Goal: Information Seeking & Learning: Learn about a topic

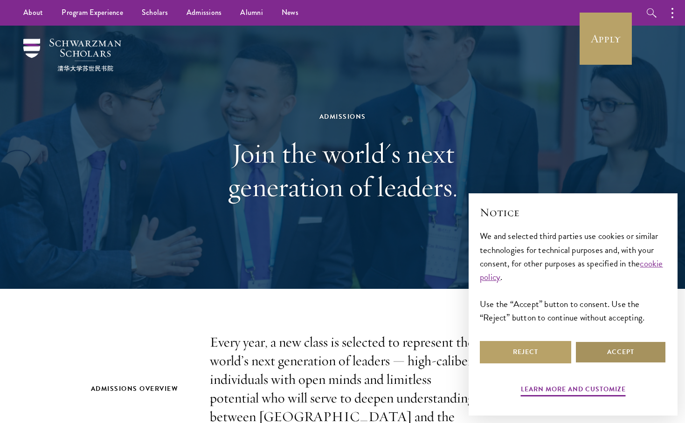
click at [601, 350] on button "Accept" at bounding box center [620, 352] width 91 height 22
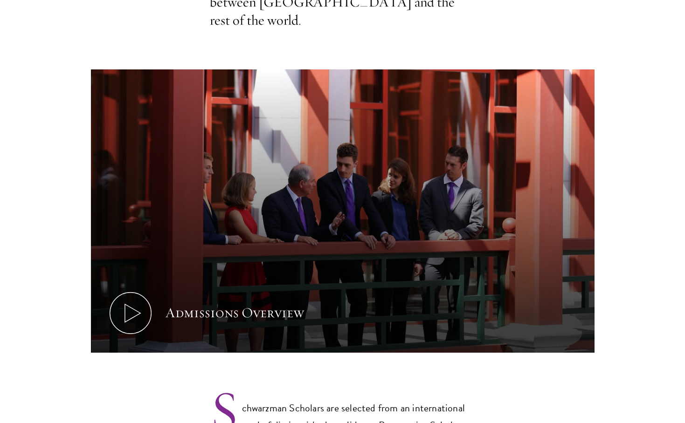
scroll to position [422, 0]
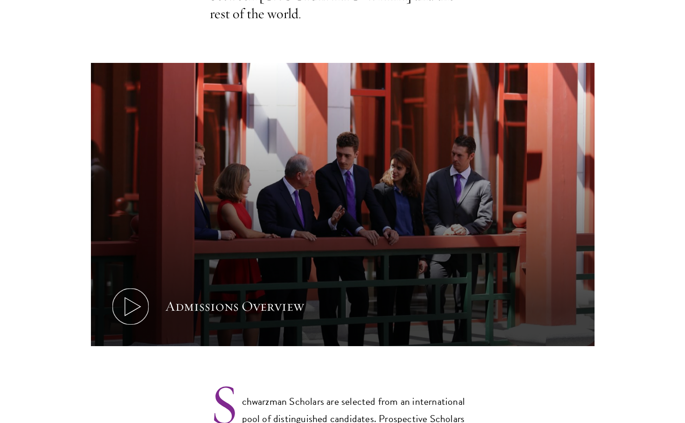
click at [148, 287] on icon at bounding box center [131, 307] width 42 height 42
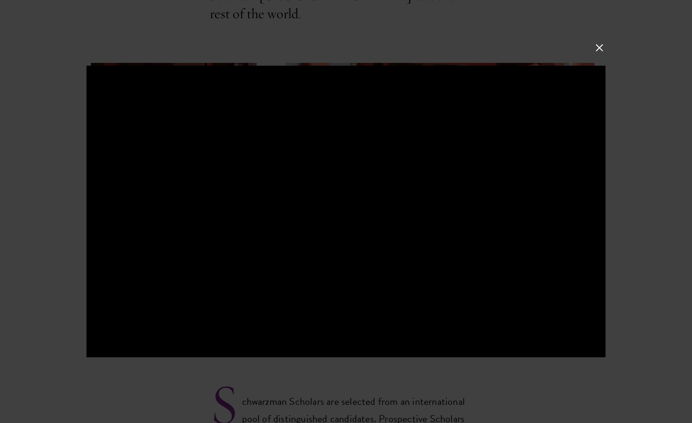
click at [597, 48] on button at bounding box center [599, 48] width 12 height 12
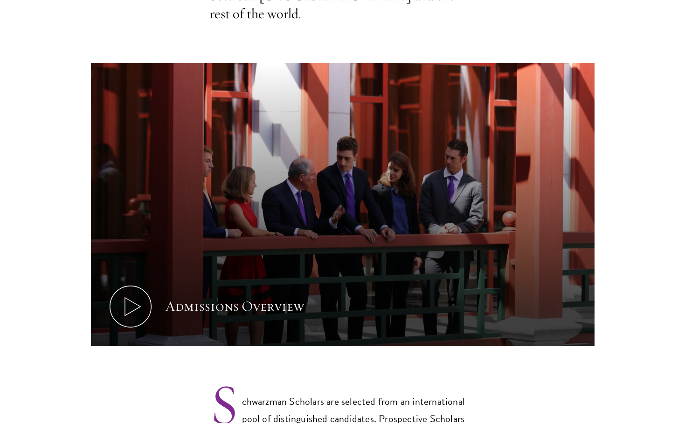
click at [612, 270] on section "Admissions Overview Every year, a new class is selected to represent the world’…" at bounding box center [342, 187] width 685 height 551
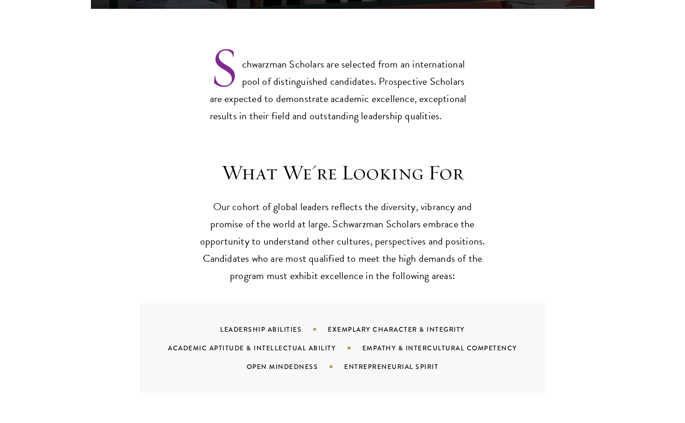
scroll to position [801, 0]
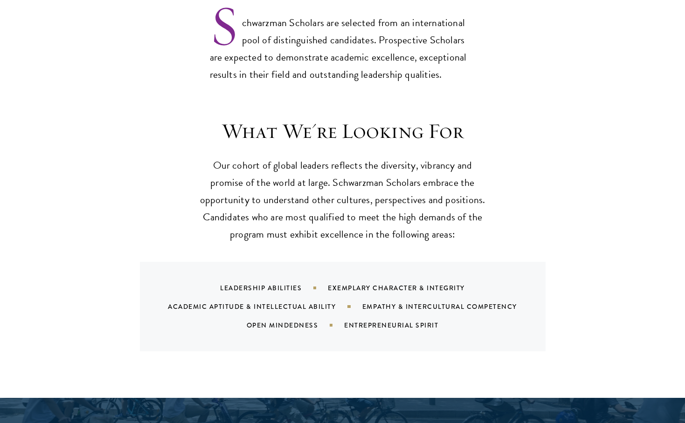
click at [443, 321] on div "Entrepreneurial Spirit" at bounding box center [403, 325] width 118 height 9
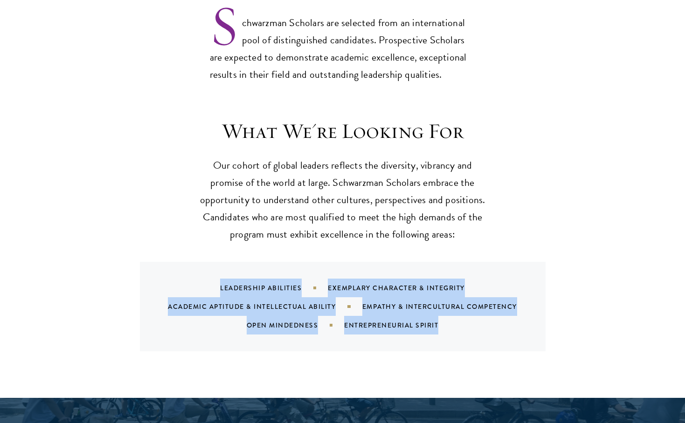
drag, startPoint x: 447, startPoint y: 300, endPoint x: 218, endPoint y: 263, distance: 231.5
click at [218, 279] on div "Leadership Abilities Exemplary Character & Integrity Academic Aptitude & Intell…" at bounding box center [354, 307] width 383 height 56
copy div "Leadership Abilities Exemplary Character & Integrity Academic Aptitude & Intell…"
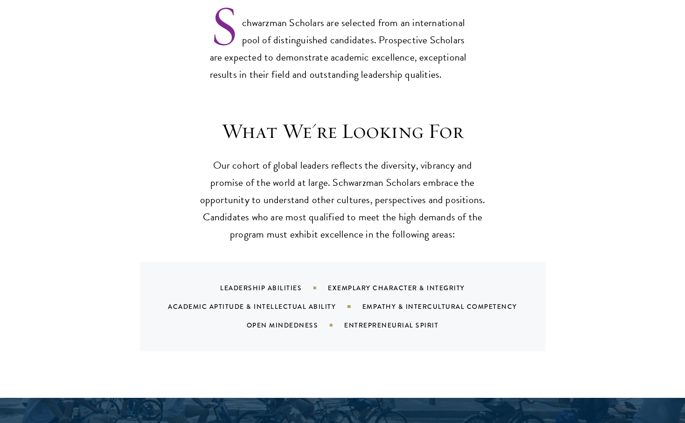
click at [501, 287] on div "Leadership Abilities Exemplary Character & Integrity Academic Aptitude & Intell…" at bounding box center [354, 307] width 383 height 56
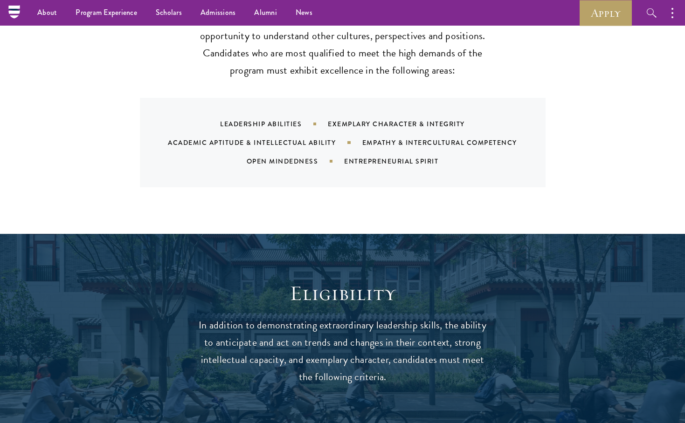
scroll to position [851, 0]
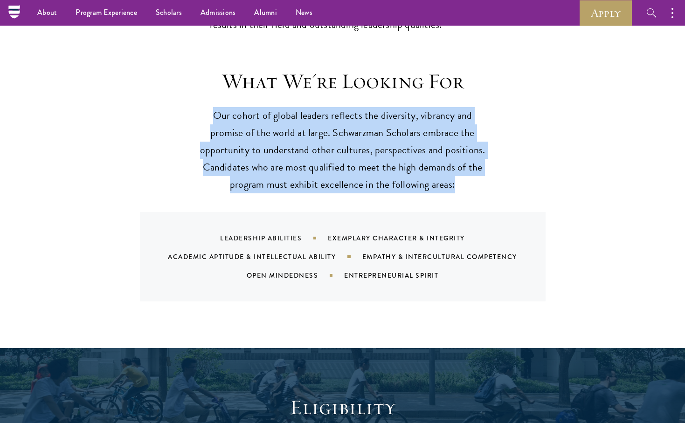
drag, startPoint x: 458, startPoint y: 157, endPoint x: 213, endPoint y: 98, distance: 251.8
click at [218, 107] on p "Our cohort of global leaders reflects the diversity, vibrancy and promise of th…" at bounding box center [342, 150] width 289 height 86
copy p "Our cohort of global leaders reflects the diversity, vibrancy and promise of th…"
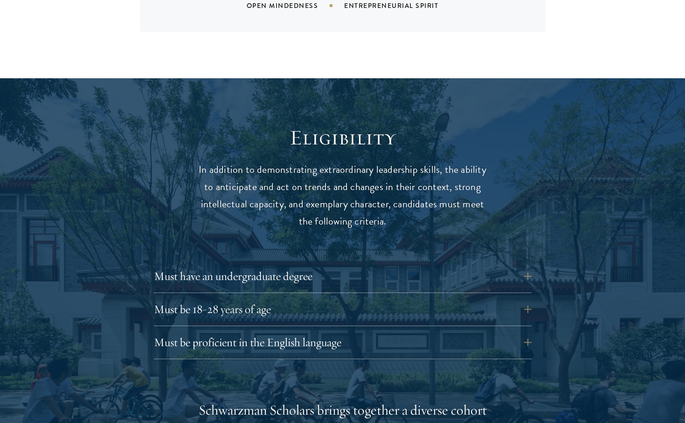
scroll to position [1133, 0]
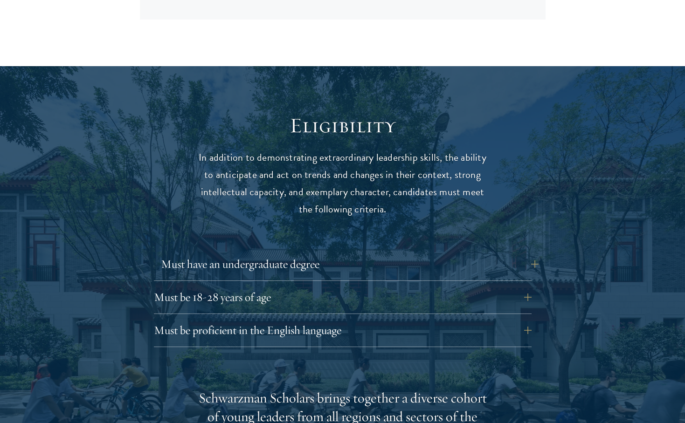
click at [525, 253] on button "Must have an undergraduate degree" at bounding box center [350, 264] width 378 height 22
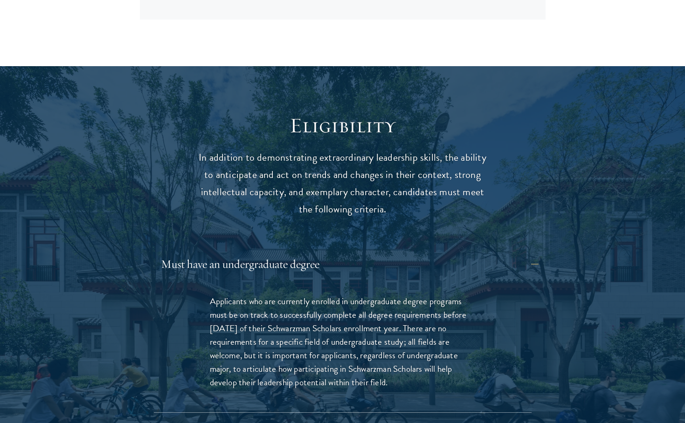
click at [520, 253] on button "Must have an undergraduate degree" at bounding box center [350, 264] width 378 height 22
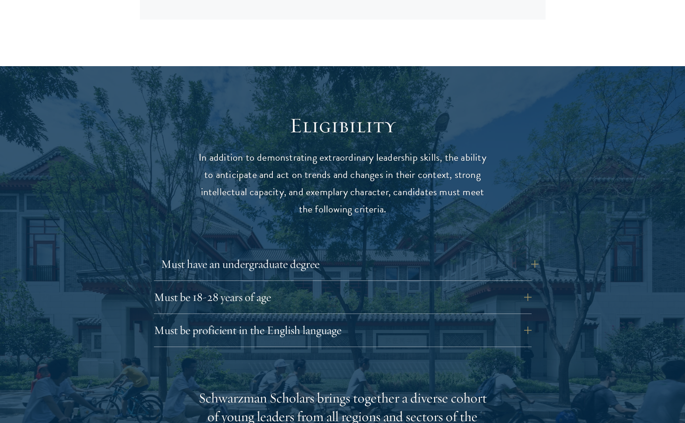
scroll to position [1153, 0]
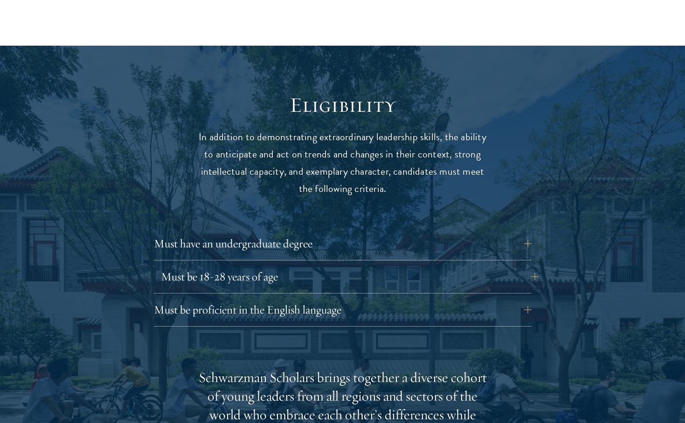
click at [522, 266] on button "Must be 18-28 years of age" at bounding box center [350, 277] width 378 height 22
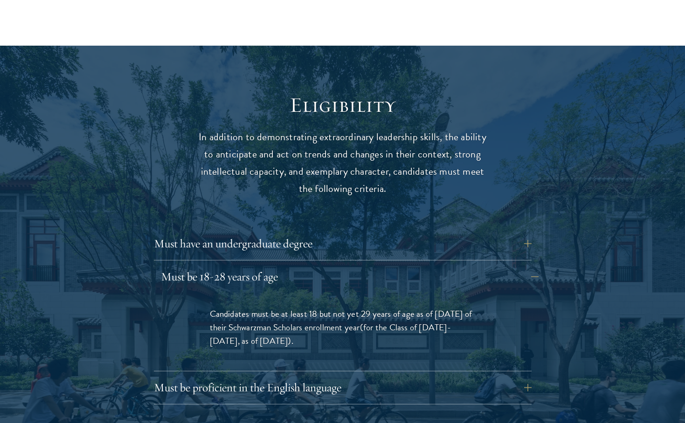
click at [522, 266] on button "Must be 18-28 years of age" at bounding box center [350, 277] width 378 height 22
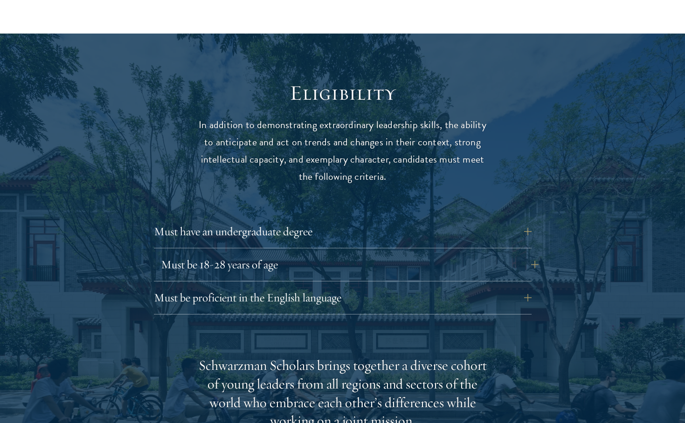
scroll to position [1171, 0]
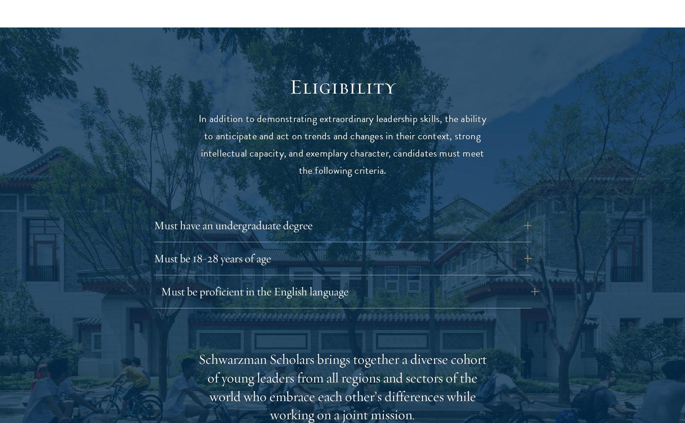
click at [526, 281] on button "Must be proficient in the English language" at bounding box center [350, 292] width 378 height 22
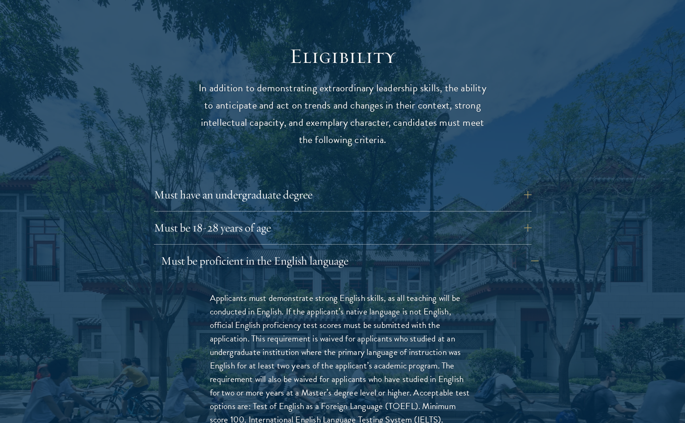
scroll to position [1231, 0]
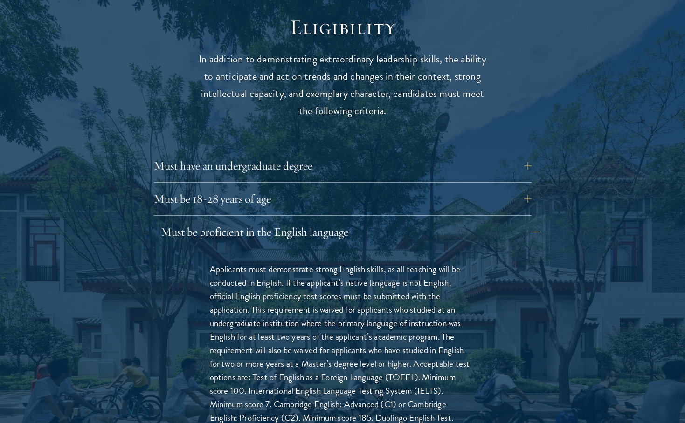
click at [525, 221] on button "Must be proficient in the English language" at bounding box center [350, 232] width 378 height 22
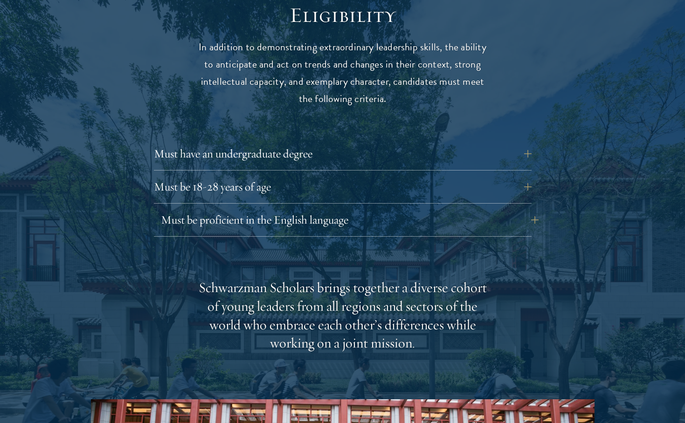
scroll to position [1249, 0]
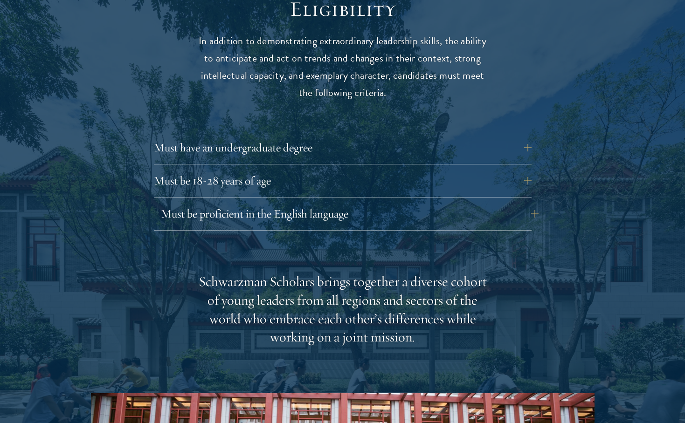
click at [529, 203] on button "Must be proficient in the English language" at bounding box center [350, 214] width 378 height 22
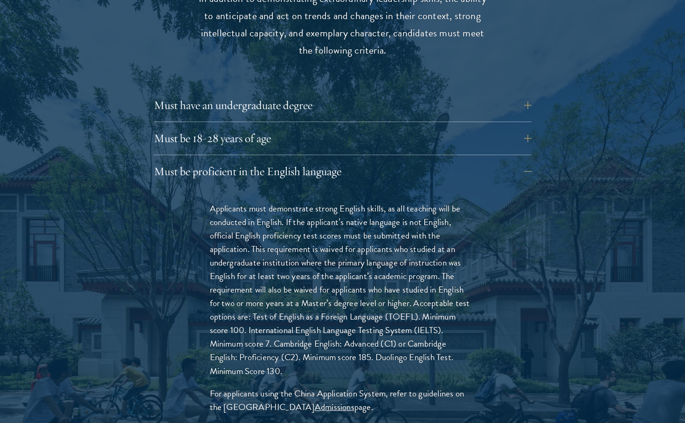
scroll to position [1298, 0]
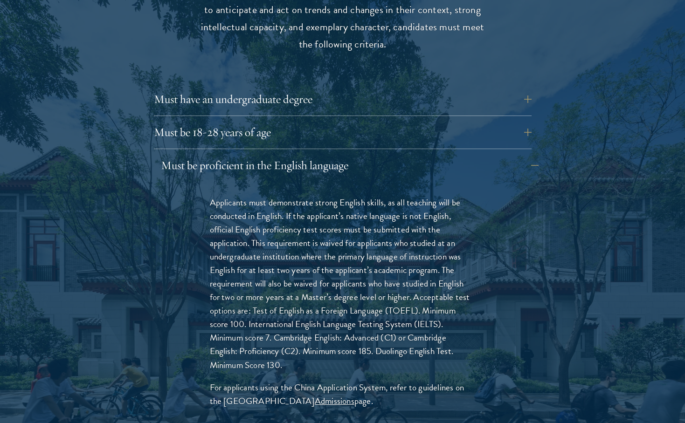
click at [528, 154] on button "Must be proficient in the English language" at bounding box center [350, 165] width 378 height 22
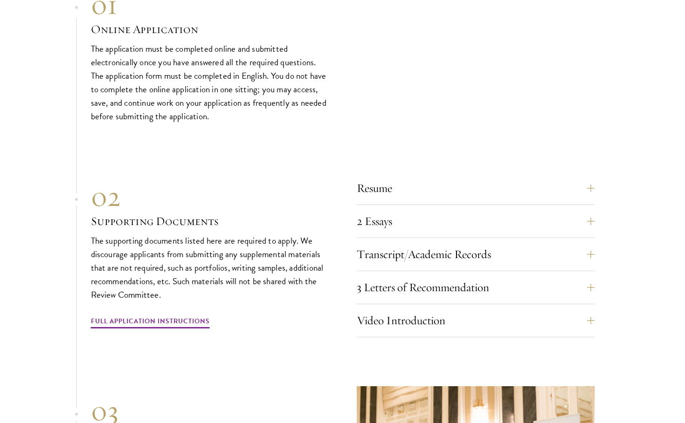
scroll to position [3090, 0]
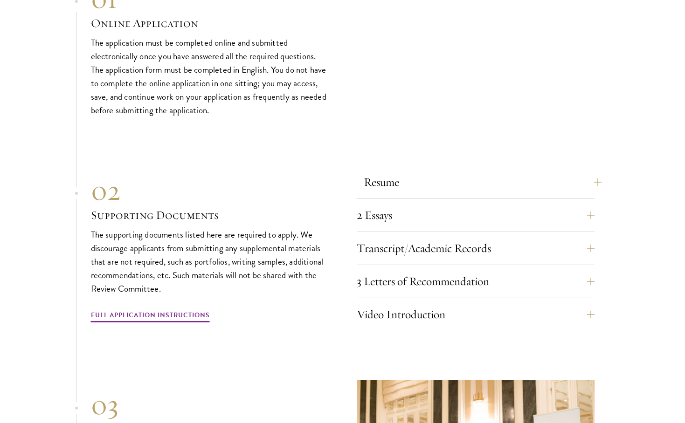
click at [551, 171] on button "Resume" at bounding box center [483, 182] width 238 height 22
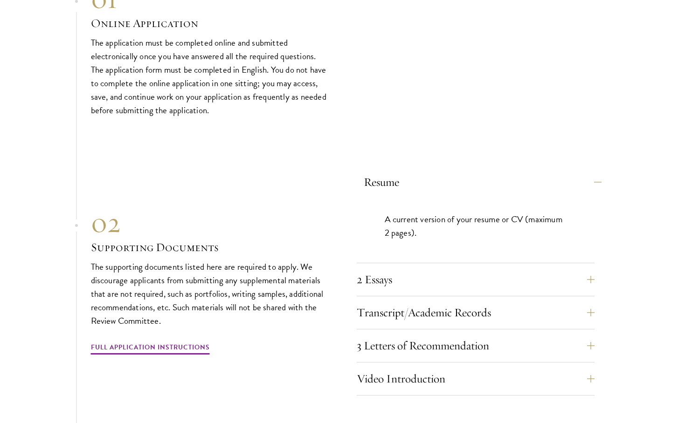
click at [551, 171] on button "Resume" at bounding box center [483, 182] width 238 height 22
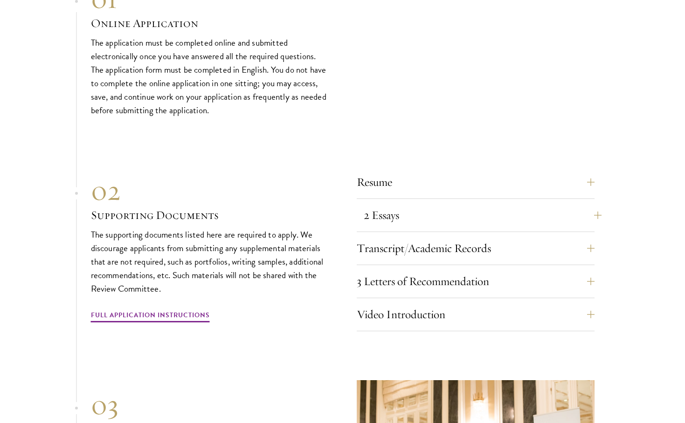
click at [551, 204] on button "2 Essays" at bounding box center [483, 215] width 238 height 22
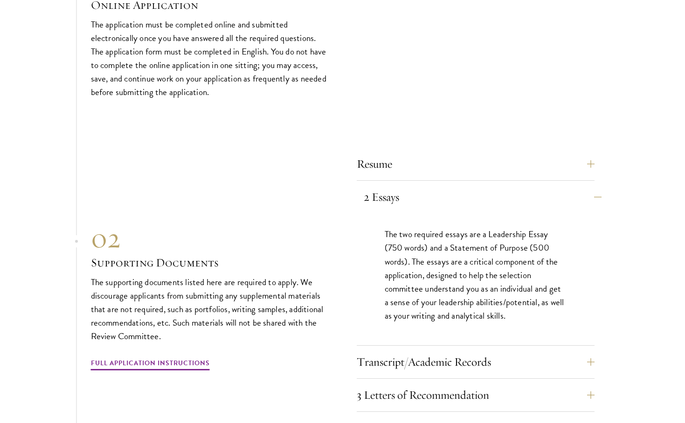
scroll to position [3115, 0]
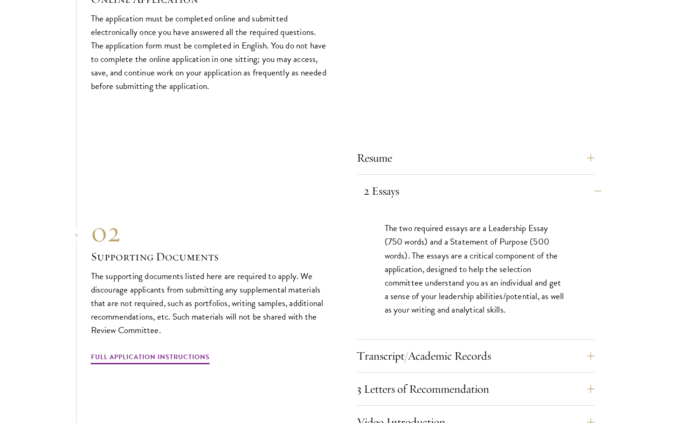
click at [557, 180] on button "2 Essays" at bounding box center [483, 191] width 238 height 22
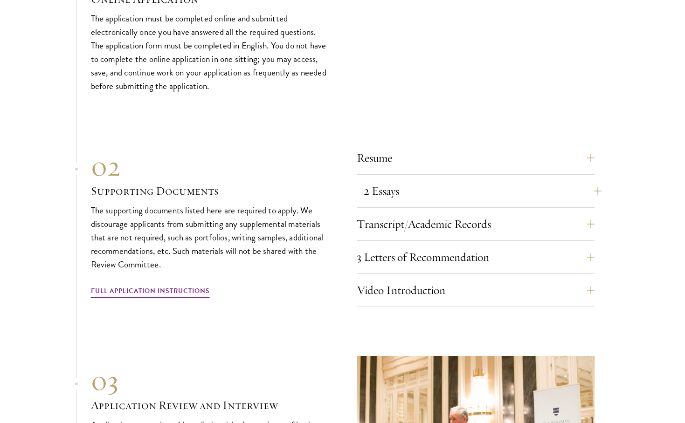
click at [557, 180] on button "2 Essays" at bounding box center [483, 191] width 238 height 22
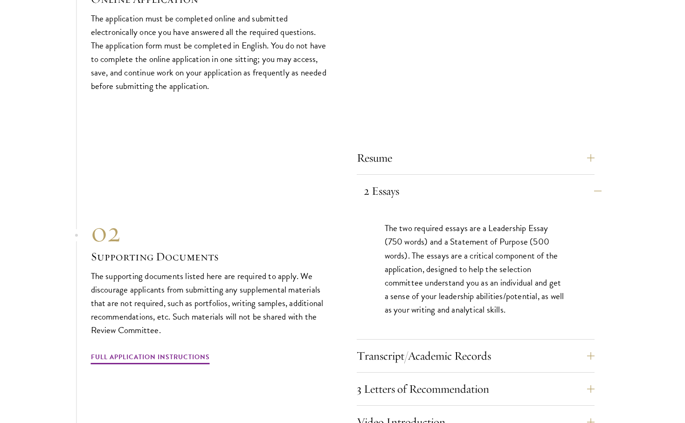
click at [557, 180] on button "2 Essays" at bounding box center [483, 191] width 238 height 22
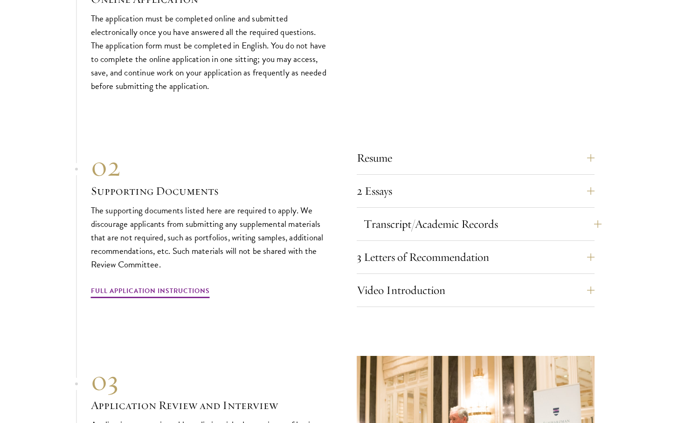
click at [544, 213] on button "Transcript/Academic Records" at bounding box center [483, 224] width 238 height 22
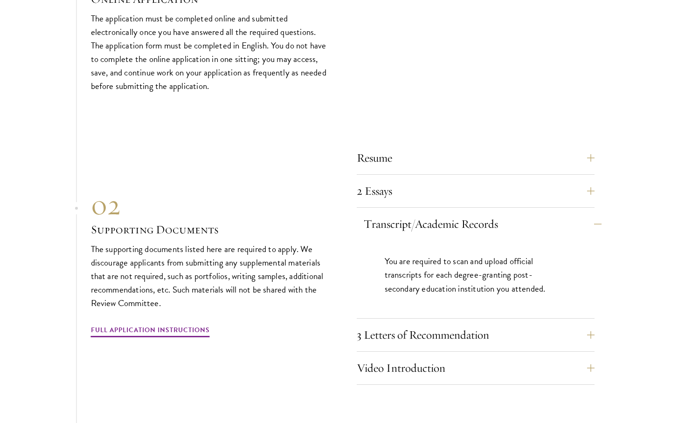
click at [544, 213] on button "Transcript/Academic Records" at bounding box center [483, 224] width 238 height 22
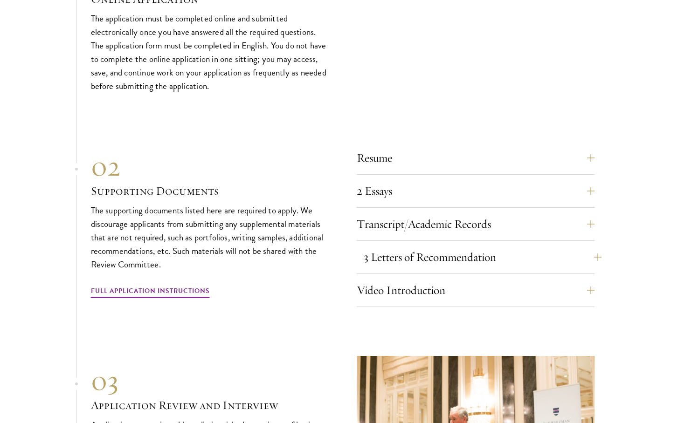
click at [540, 246] on button "3 Letters of Recommendation" at bounding box center [483, 257] width 238 height 22
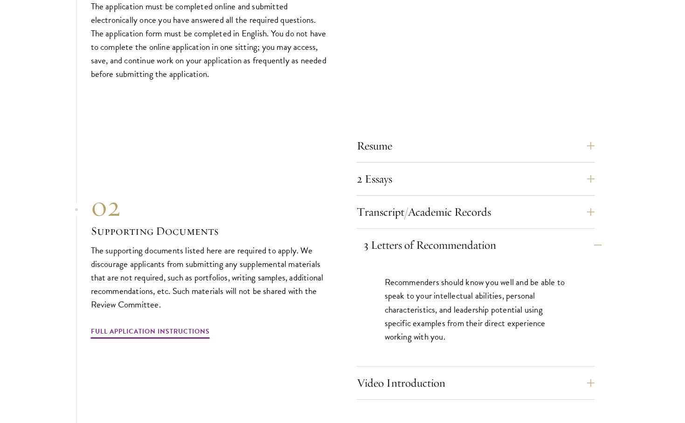
scroll to position [3132, 0]
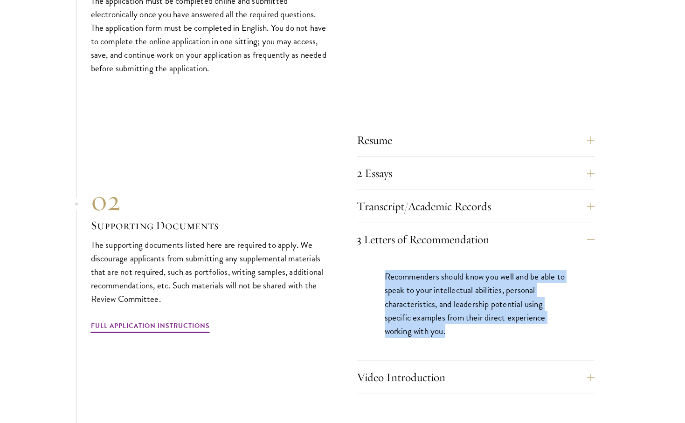
drag, startPoint x: 456, startPoint y: 312, endPoint x: 383, endPoint y: 258, distance: 90.1
click at [383, 258] on div "Recommenders should know you well and be able to speak to your intellectual abi…" at bounding box center [476, 308] width 238 height 105
copy p "Recommenders should know you well and be able to speak to your intellectual abi…"
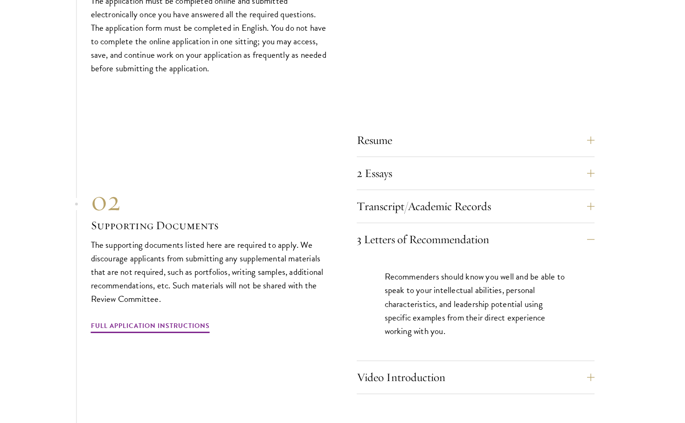
click at [610, 318] on section "01 Online Application 01 Online Application The application must be completed o…" at bounding box center [342, 281] width 685 height 682
click at [585, 229] on button "3 Letters of Recommendation" at bounding box center [483, 240] width 238 height 22
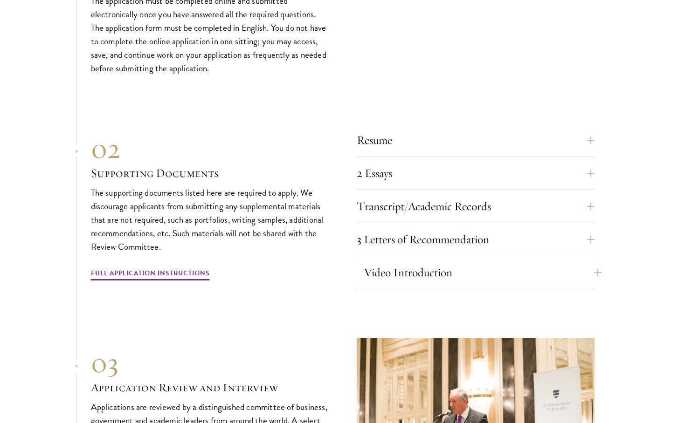
scroll to position [3138, 0]
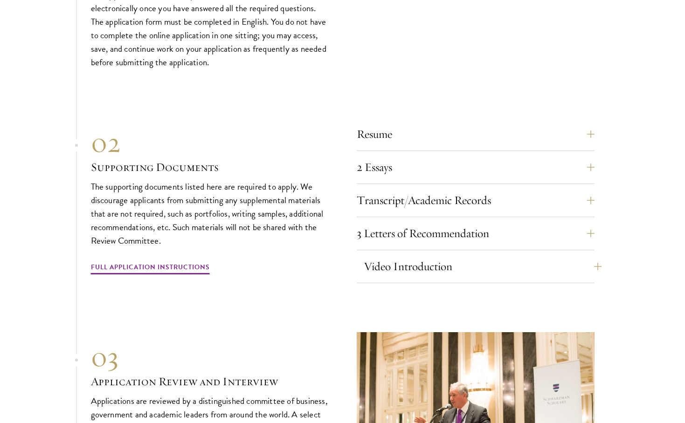
click at [587, 256] on button "Video Introduction" at bounding box center [483, 267] width 238 height 22
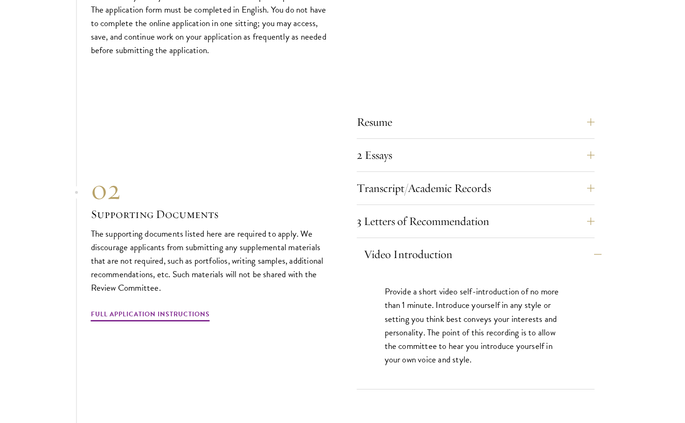
scroll to position [3157, 0]
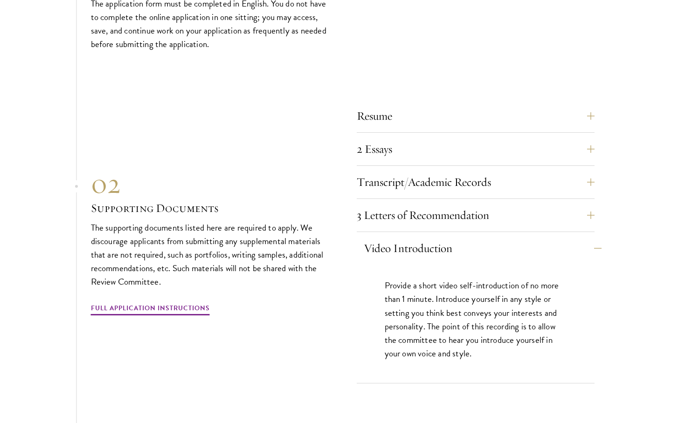
click at [590, 237] on button "Video Introduction" at bounding box center [483, 248] width 238 height 22
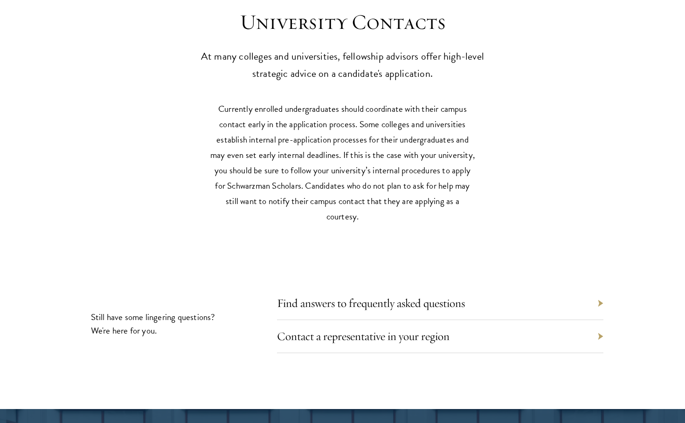
scroll to position [4380, 0]
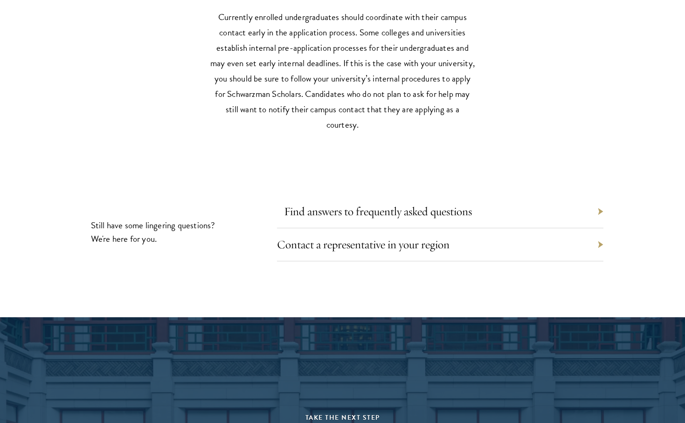
click at [464, 204] on link "Find answers to frequently asked questions" at bounding box center [378, 211] width 188 height 14
click at [440, 237] on link "Contact a representative in your region" at bounding box center [370, 244] width 173 height 14
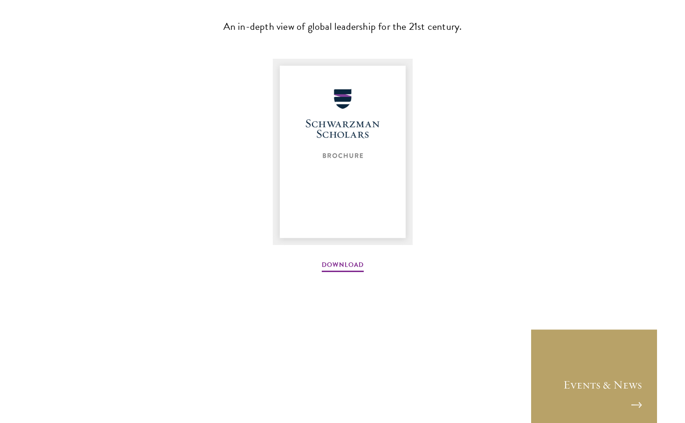
scroll to position [1444, 0]
